Goal: Find specific page/section: Find specific page/section

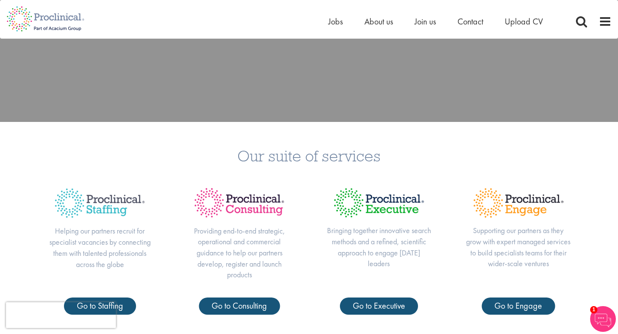
scroll to position [255, 0]
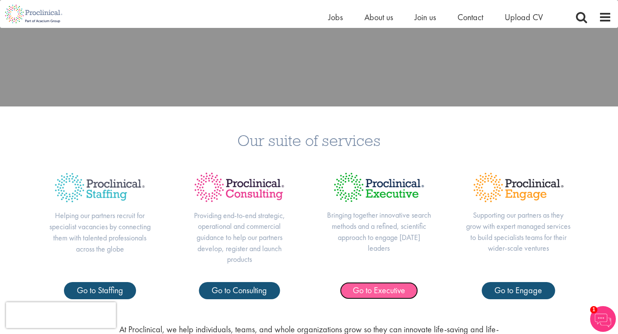
click at [372, 290] on span "Go to Executive" at bounding box center [379, 289] width 52 height 11
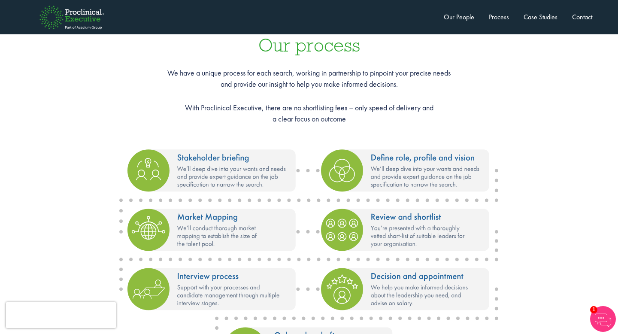
scroll to position [996, 0]
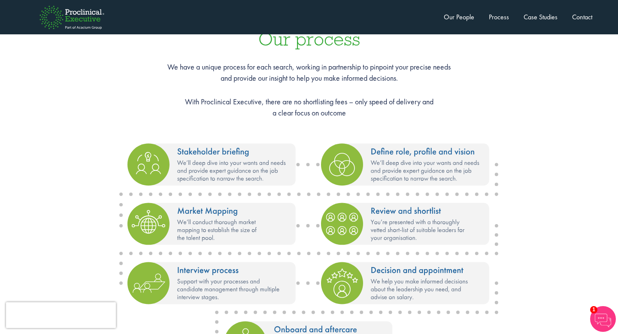
click at [145, 104] on p "With Proclinical Executive, there are no shortlisting fees – only speed of deli…" at bounding box center [309, 107] width 601 height 22
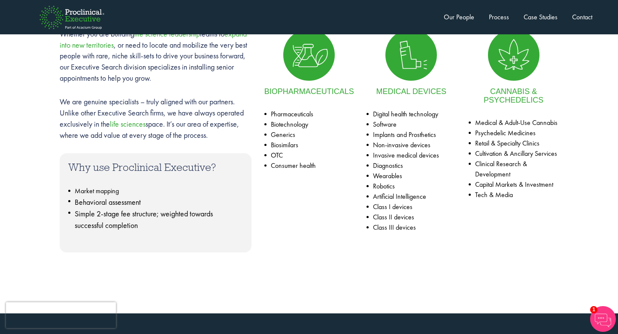
scroll to position [184, 0]
